Goal: Task Accomplishment & Management: Use online tool/utility

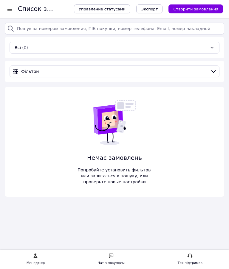
click at [35, 255] on use at bounding box center [36, 256] width 4 height 5
click at [202, 8] on font "Створити замовлення" at bounding box center [195, 9] width 45 height 4
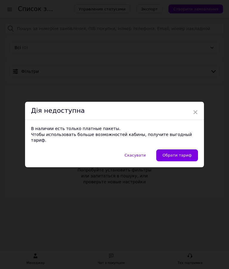
click at [181, 153] on span "Обрати тариф" at bounding box center [176, 156] width 29 height 6
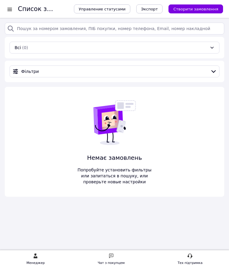
click at [13, 10] on div at bounding box center [9, 9] width 7 height 6
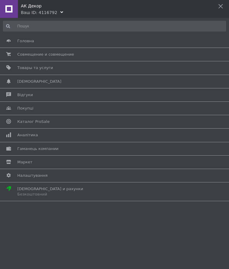
click at [27, 40] on font "Головна" at bounding box center [25, 41] width 17 height 4
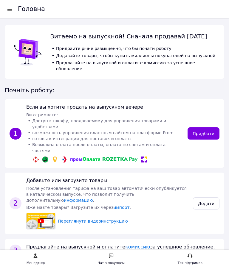
click at [205, 128] on link "Придбати" at bounding box center [203, 134] width 32 height 12
